Goal: Find specific page/section: Find specific page/section

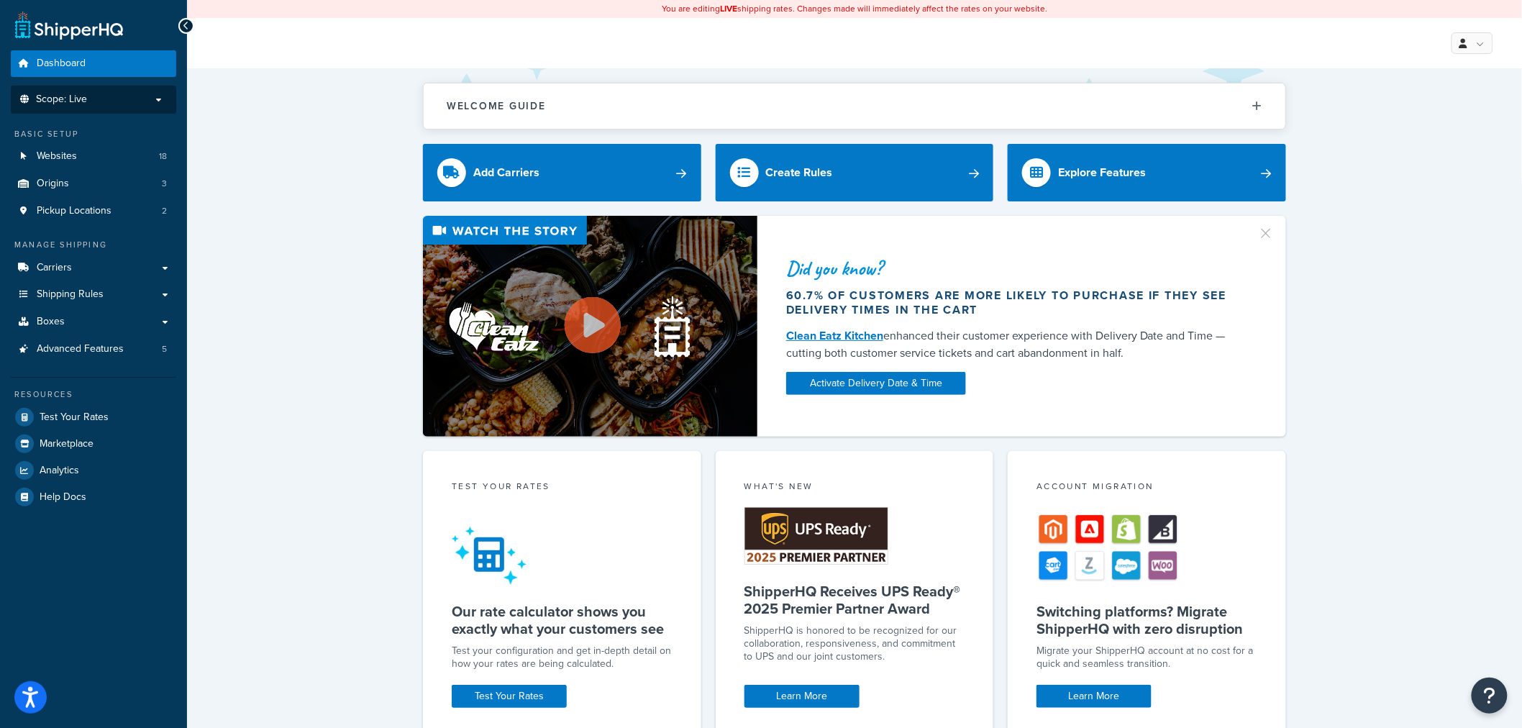
click at [46, 96] on span "Scope: Live" at bounding box center [61, 99] width 51 height 12
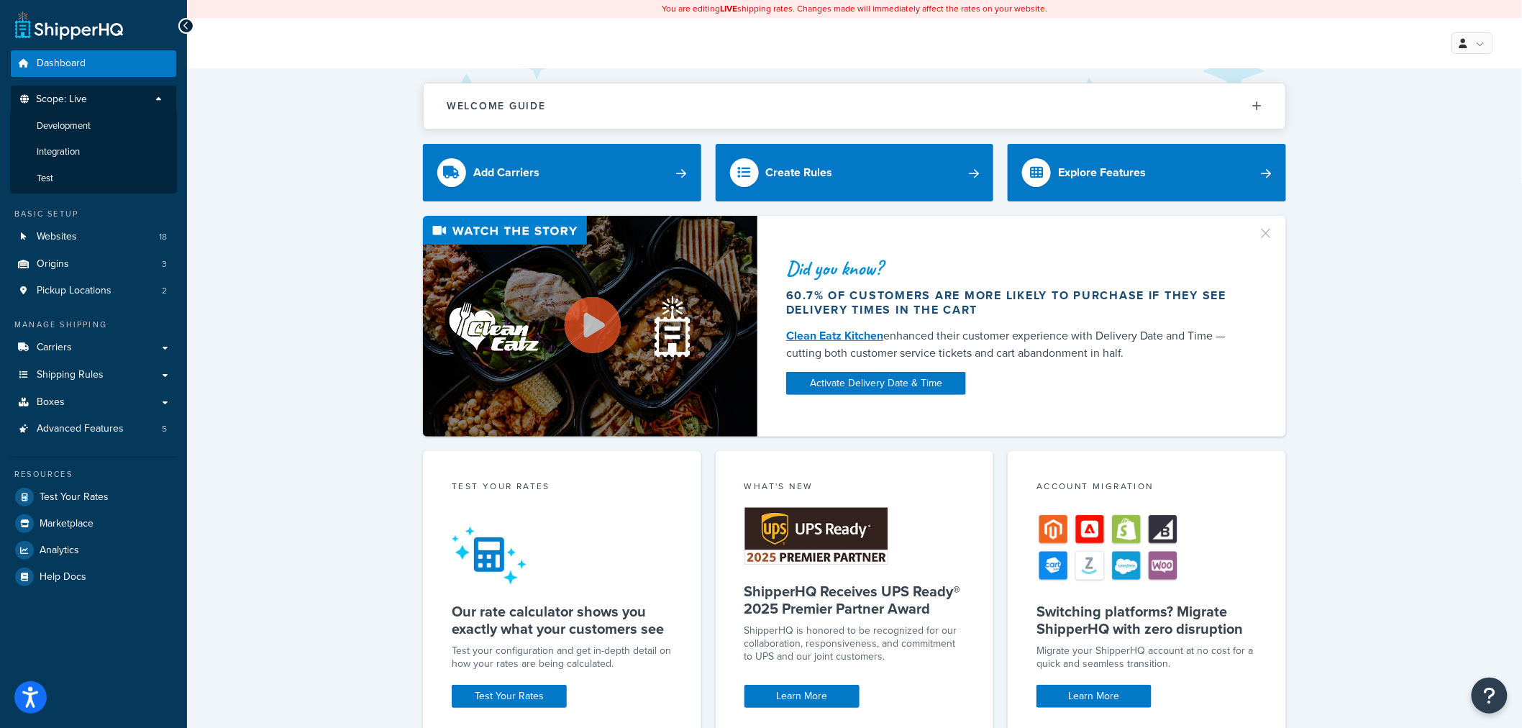
click at [81, 93] on span "Scope: Live" at bounding box center [61, 99] width 51 height 12
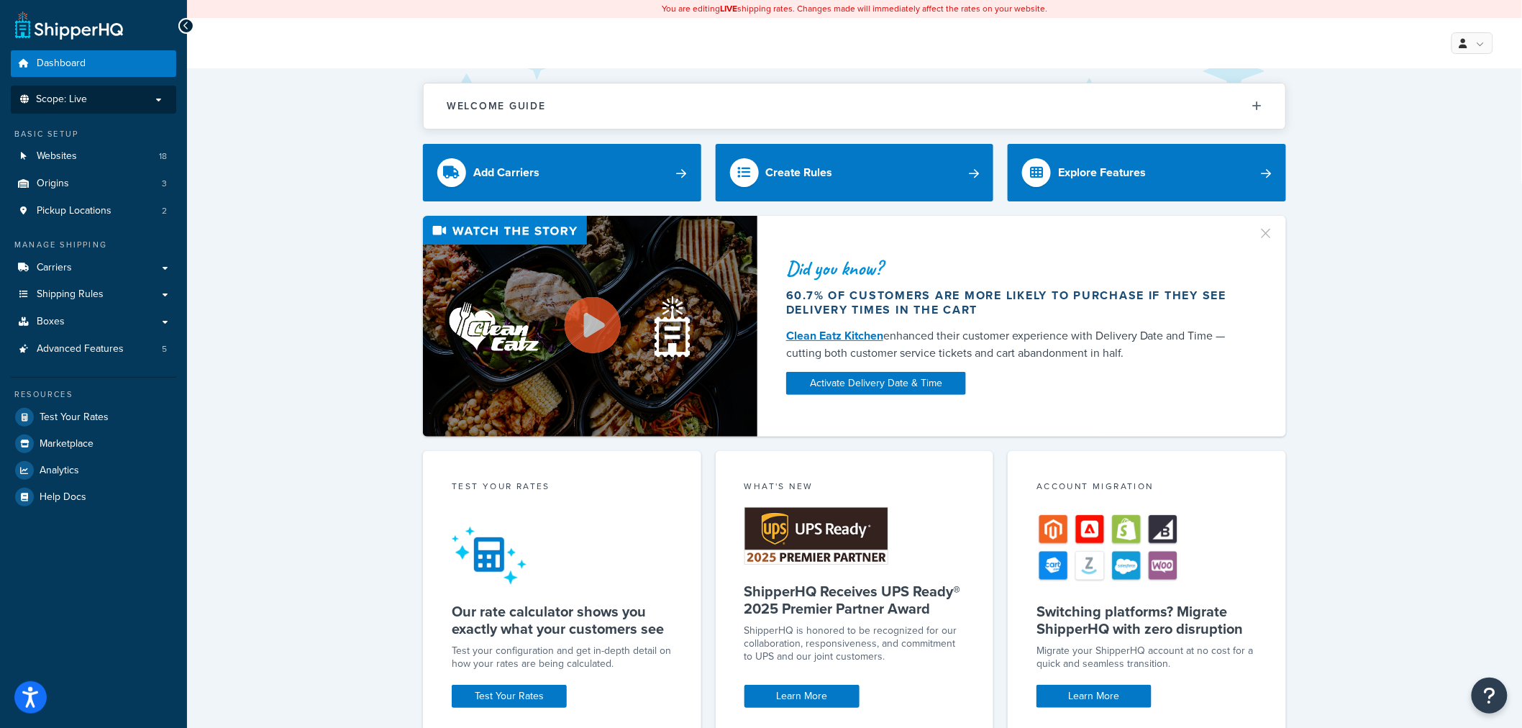
click at [65, 104] on span "Scope: Live" at bounding box center [61, 99] width 51 height 12
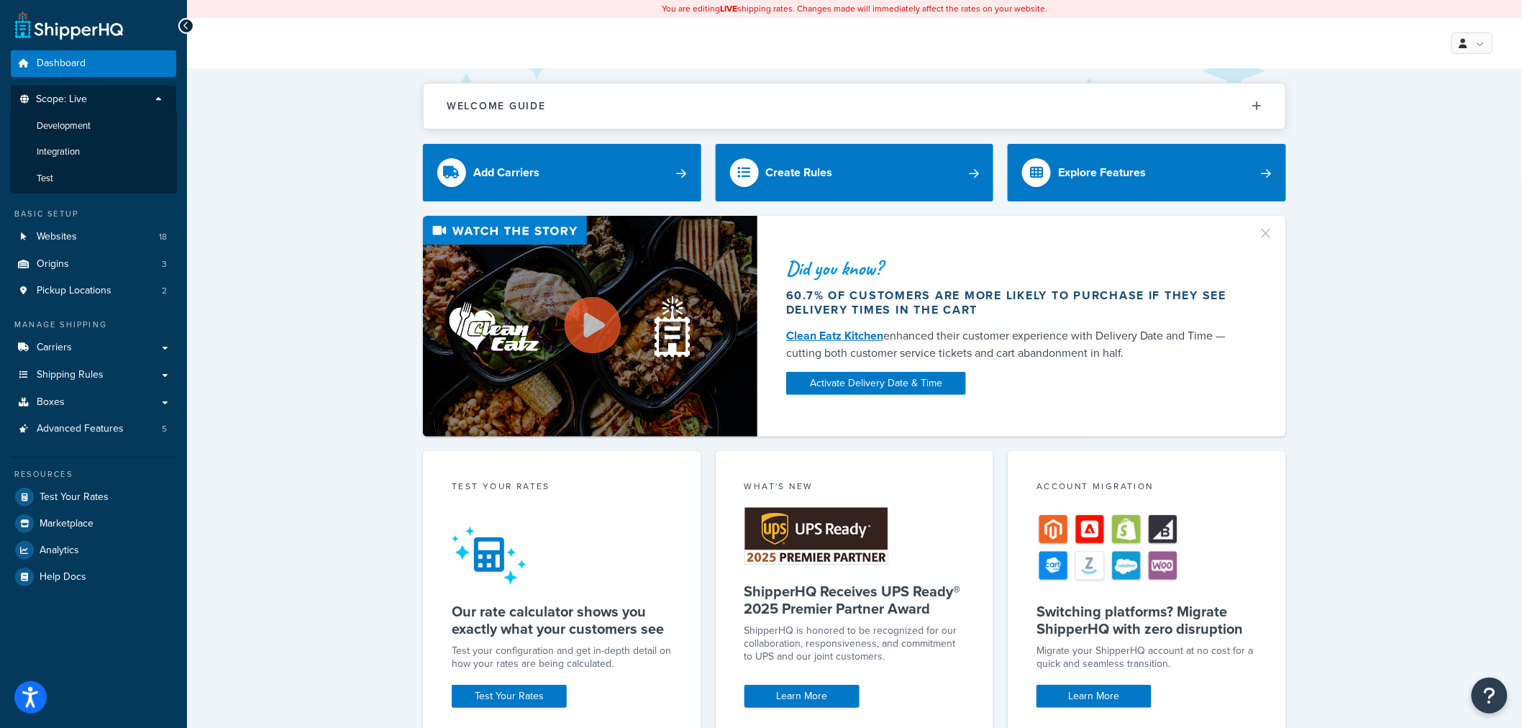
click at [65, 104] on span "Scope: Live" at bounding box center [61, 99] width 51 height 12
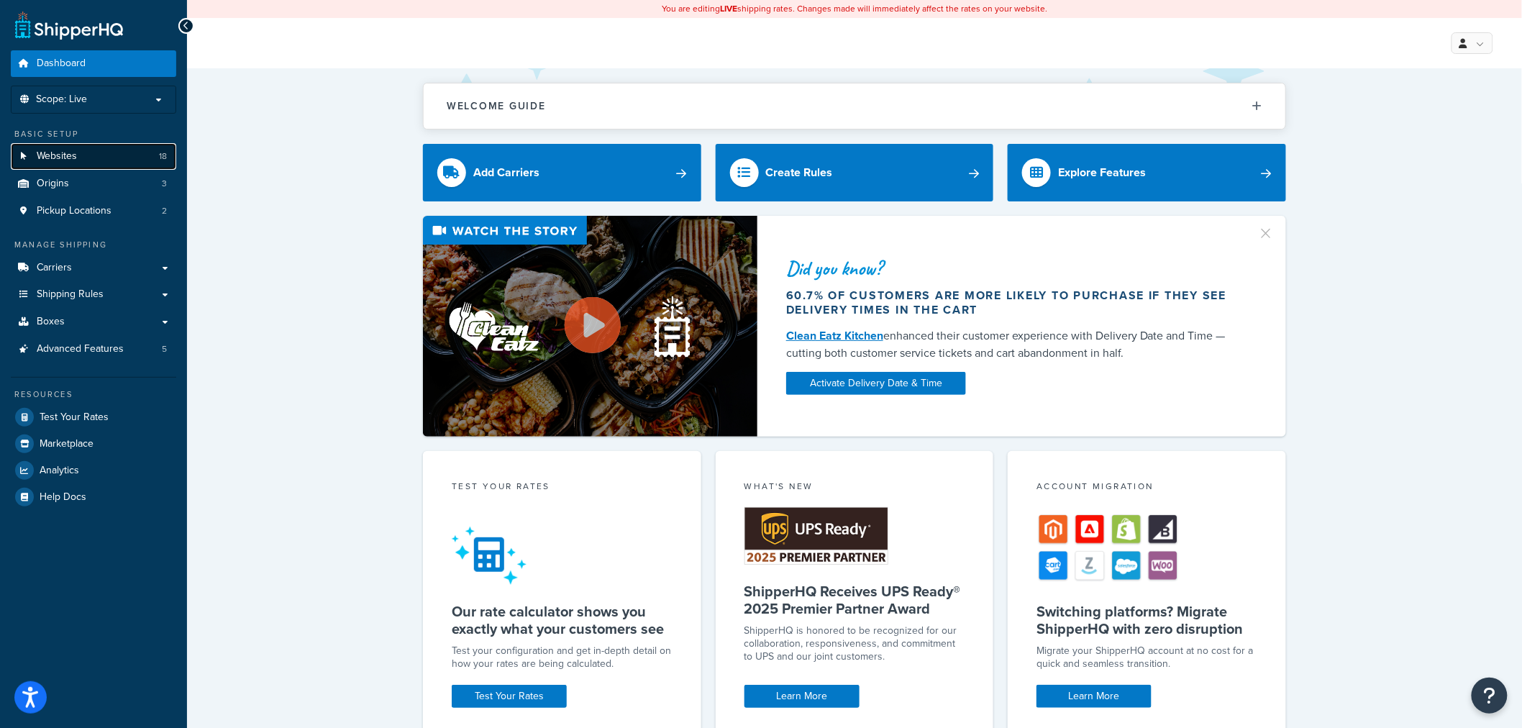
click at [58, 148] on link "Websites 18" at bounding box center [93, 156] width 165 height 27
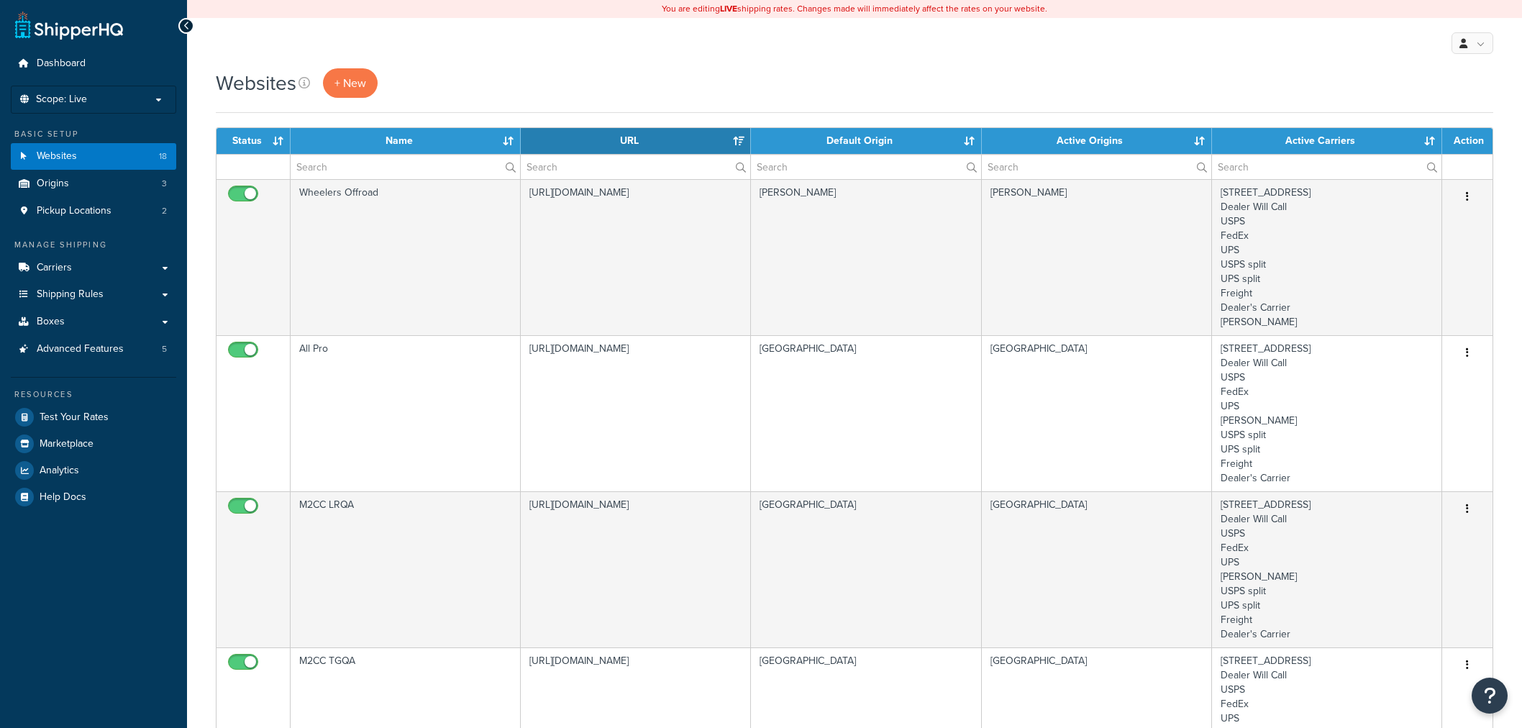
select select "15"
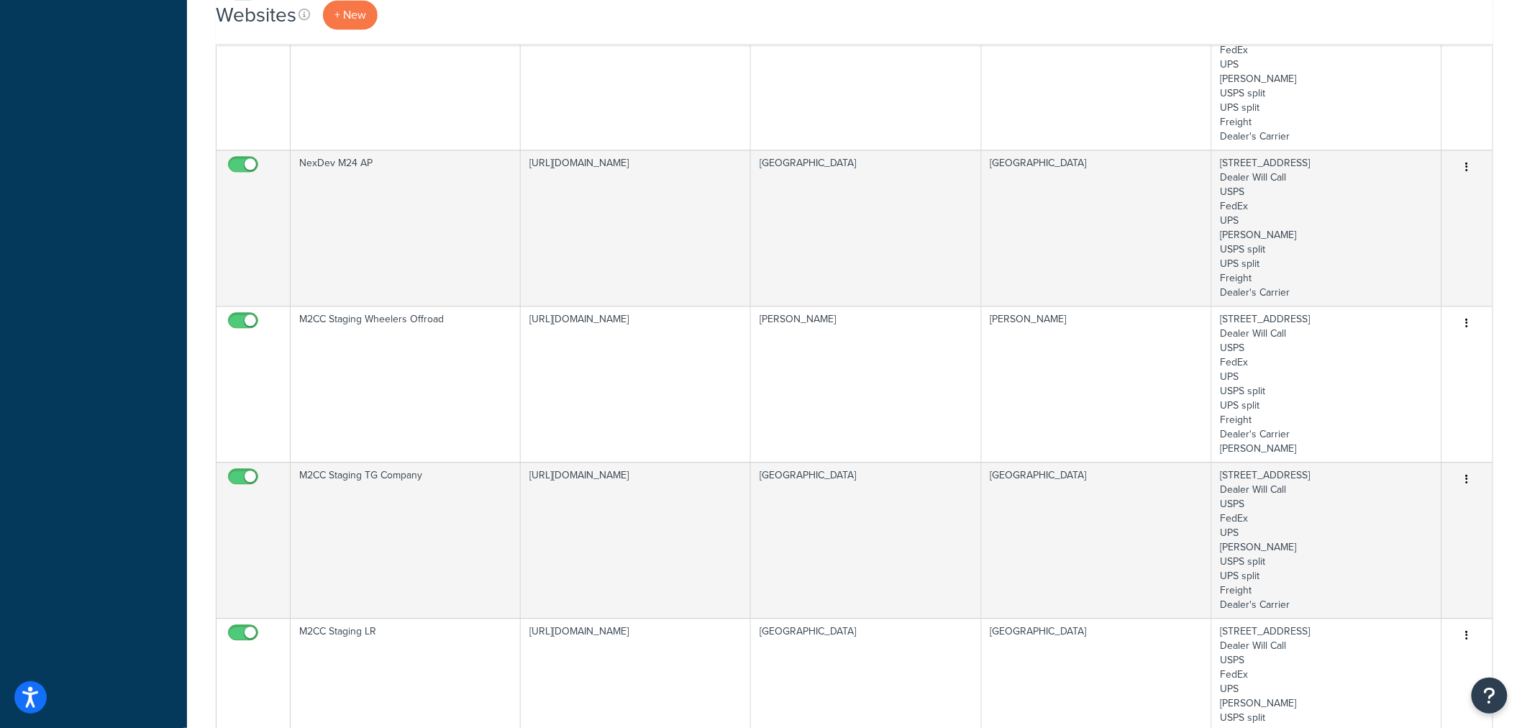
scroll to position [1358, 0]
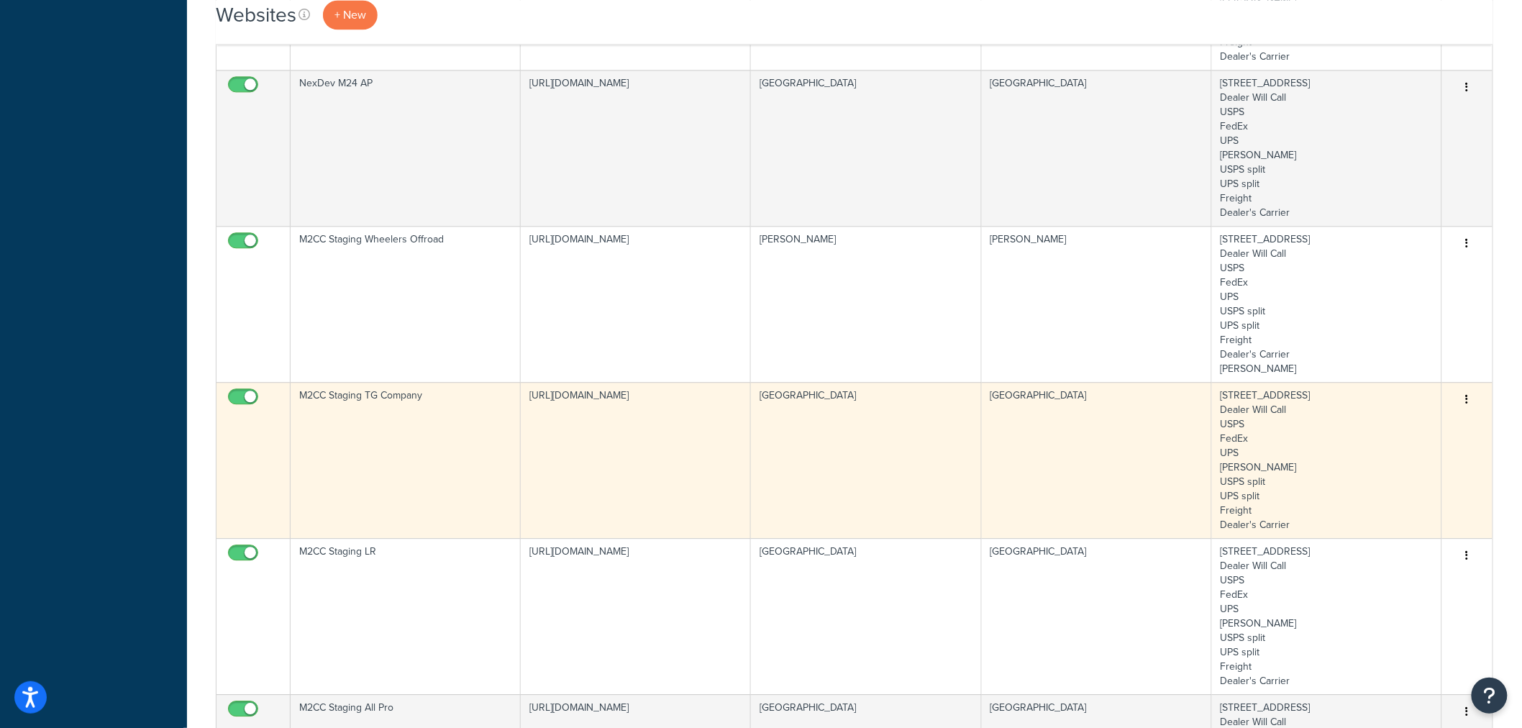
click at [1366, 412] on td "[STREET_ADDRESS] Dealer Will Call USPS FedEx UPS [PERSON_NAME] USPS split UPS s…" at bounding box center [1327, 460] width 230 height 156
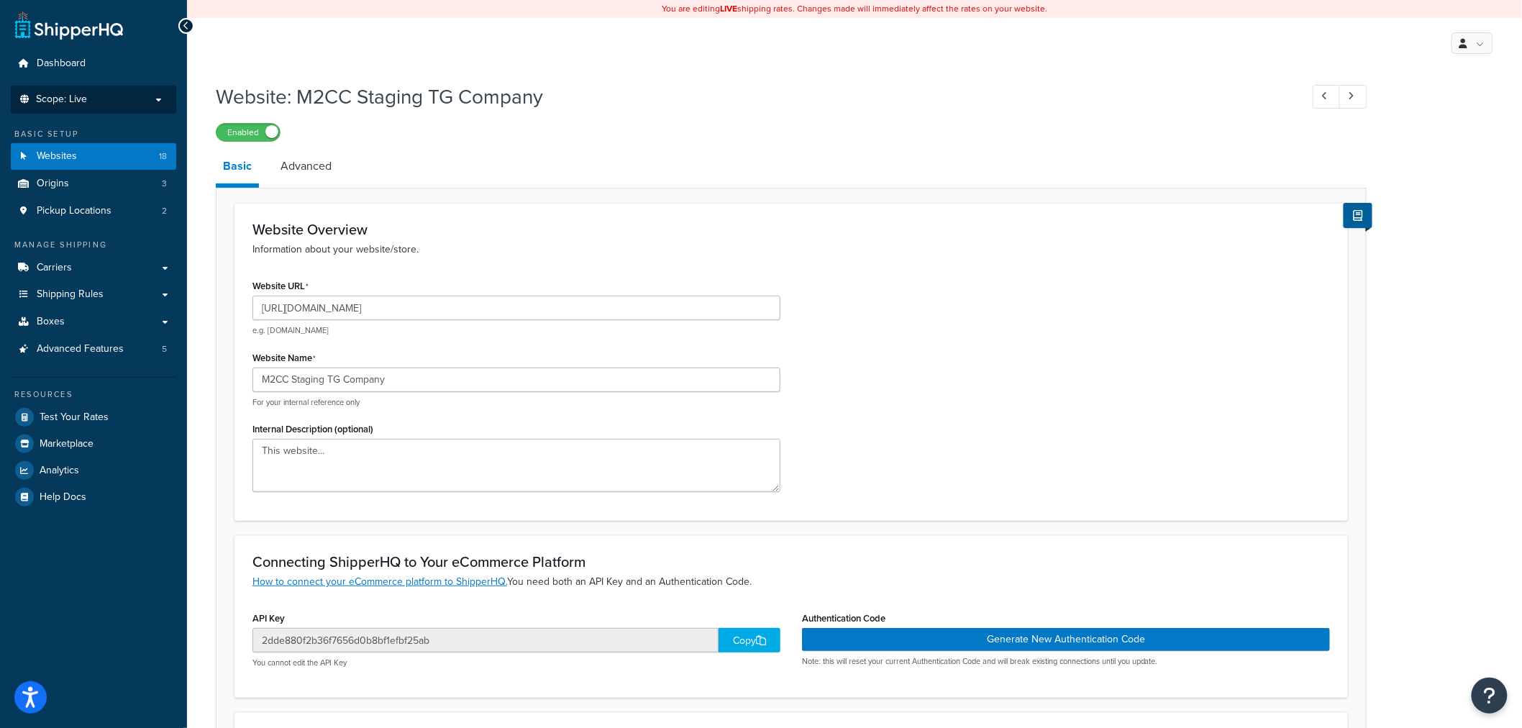
click at [108, 102] on p "Scope: Live" at bounding box center [93, 99] width 152 height 12
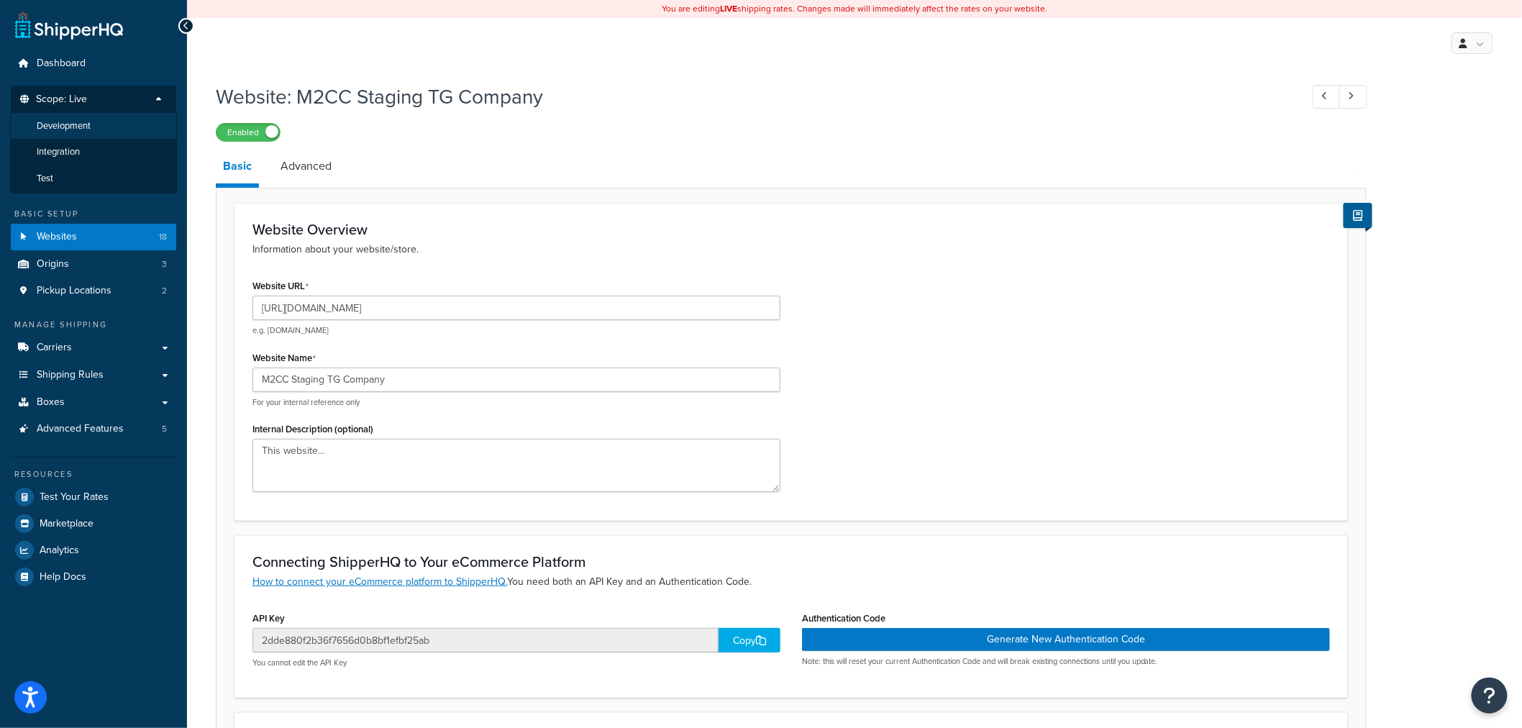
click at [98, 124] on li "Development" at bounding box center [93, 126] width 167 height 27
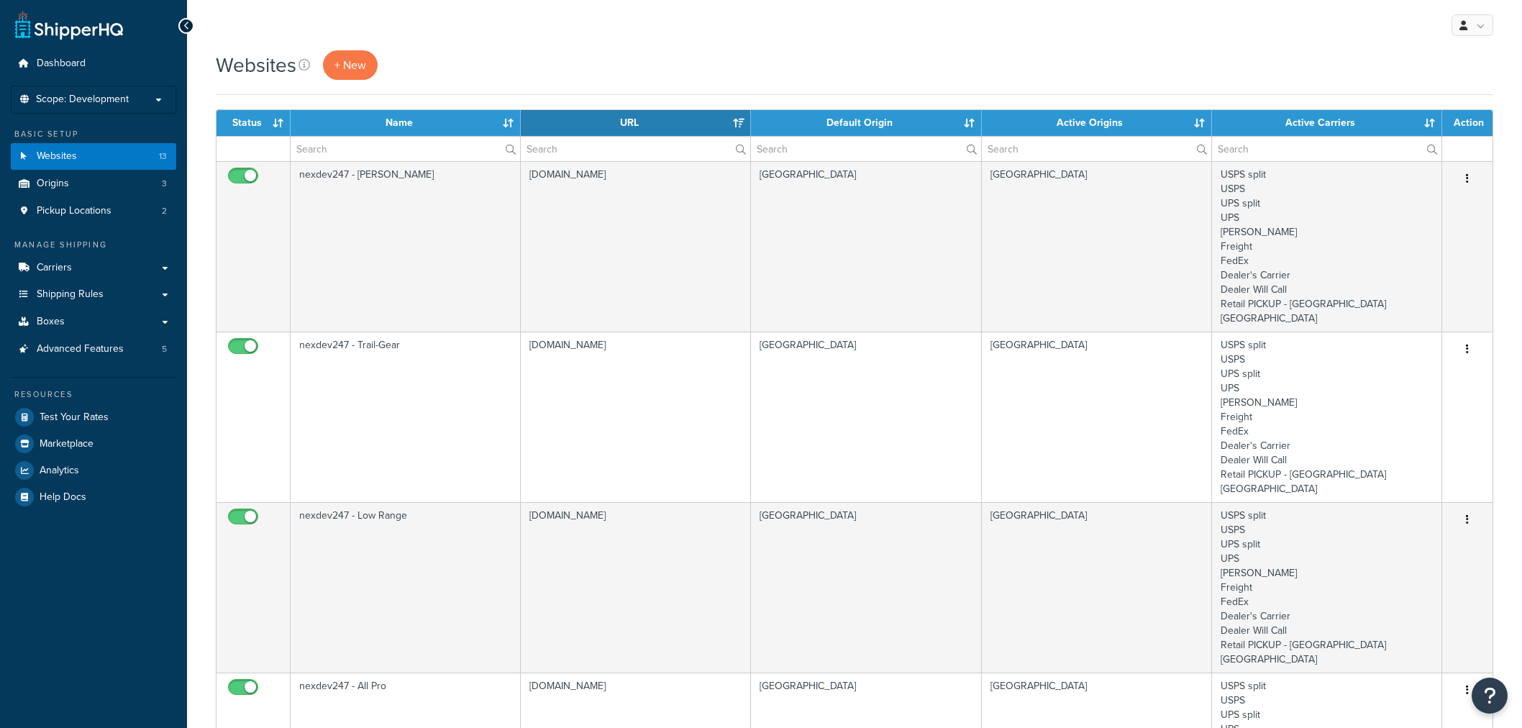
select select "15"
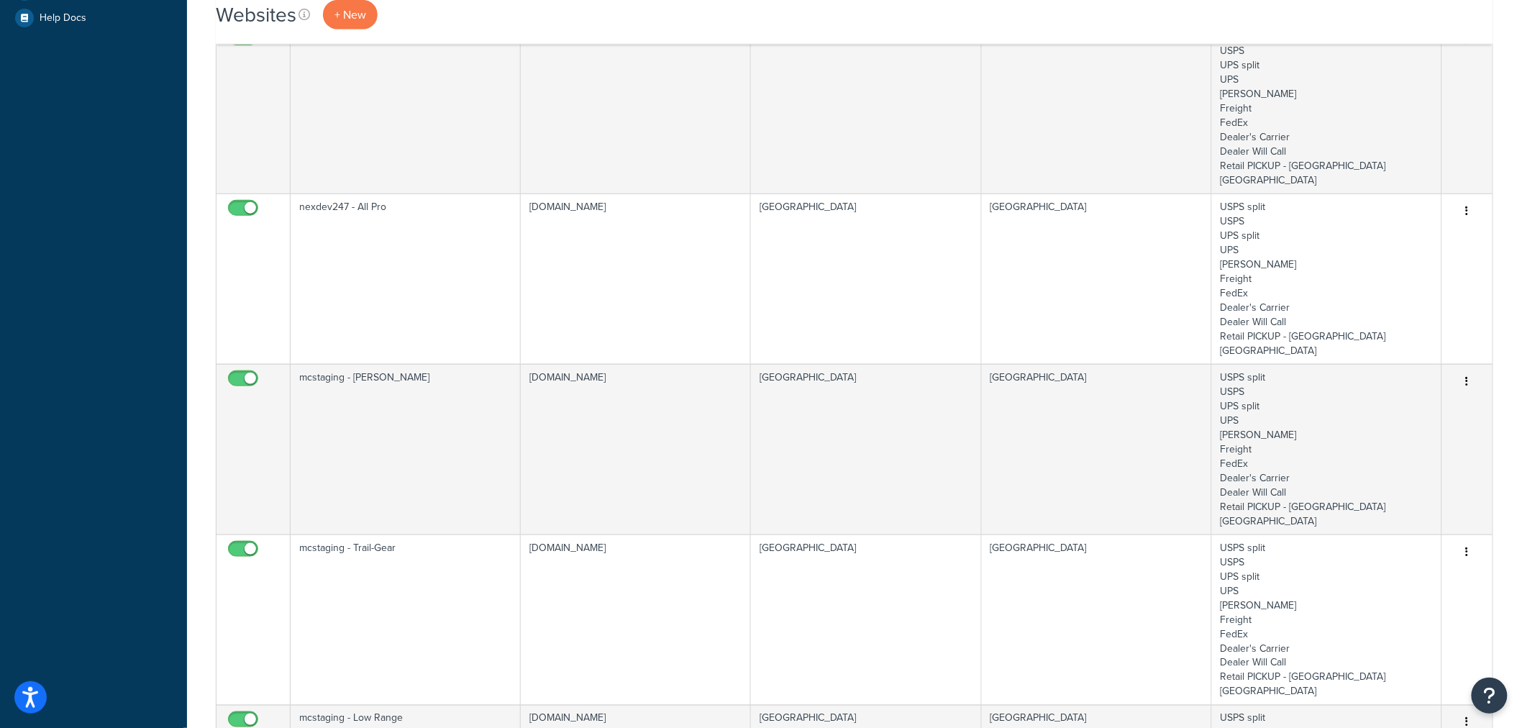
scroll to position [559, 0]
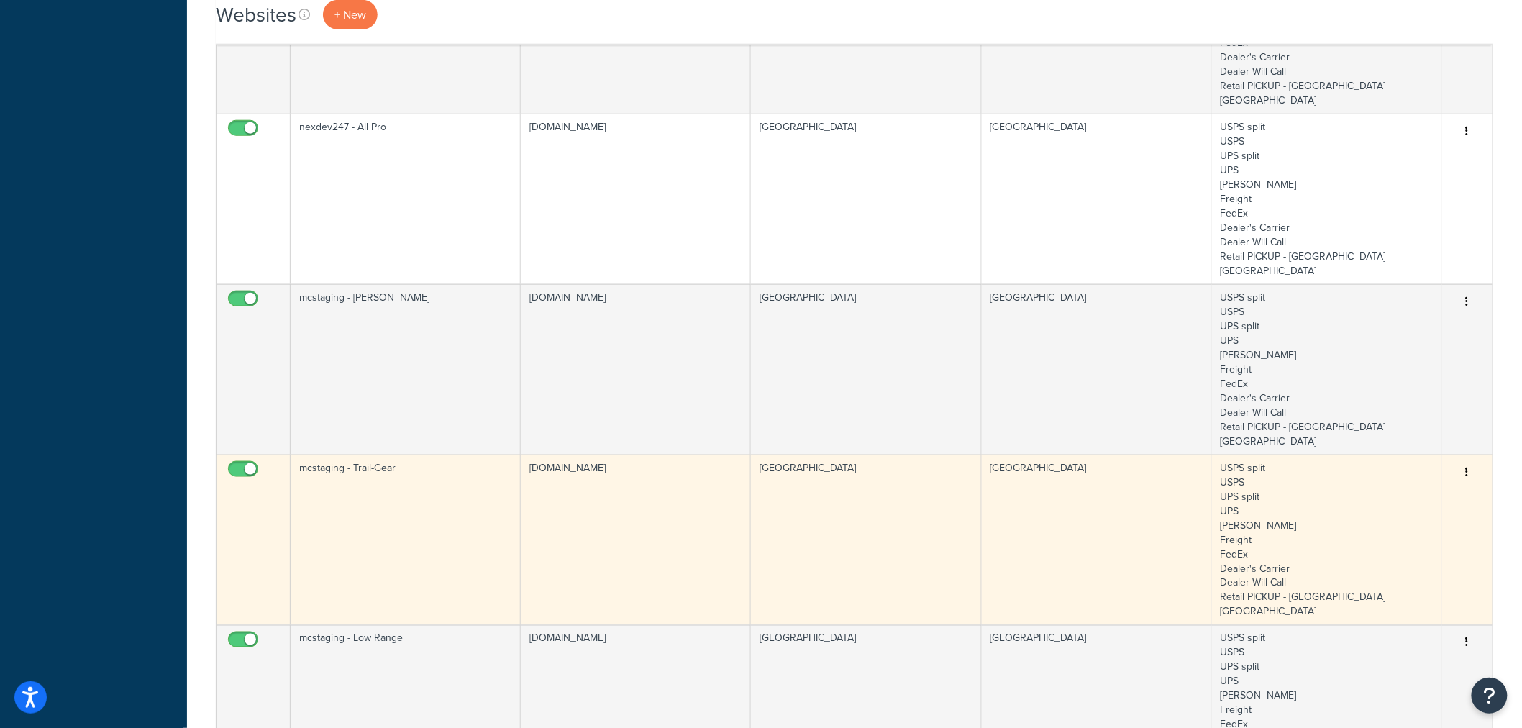
click at [431, 454] on td "mcstaging - Trail-Gear" at bounding box center [406, 539] width 230 height 170
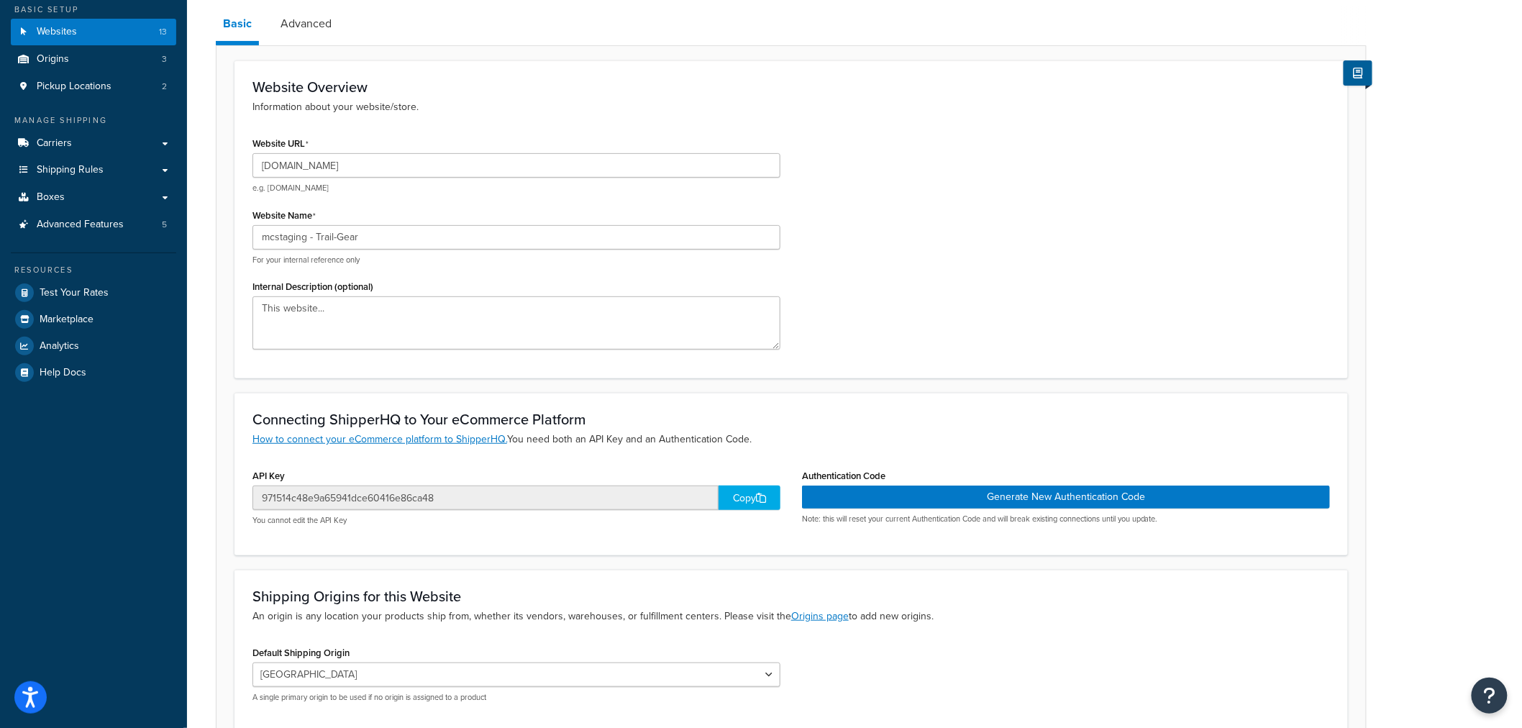
scroll to position [239, 0]
